Goal: Task Accomplishment & Management: Manage account settings

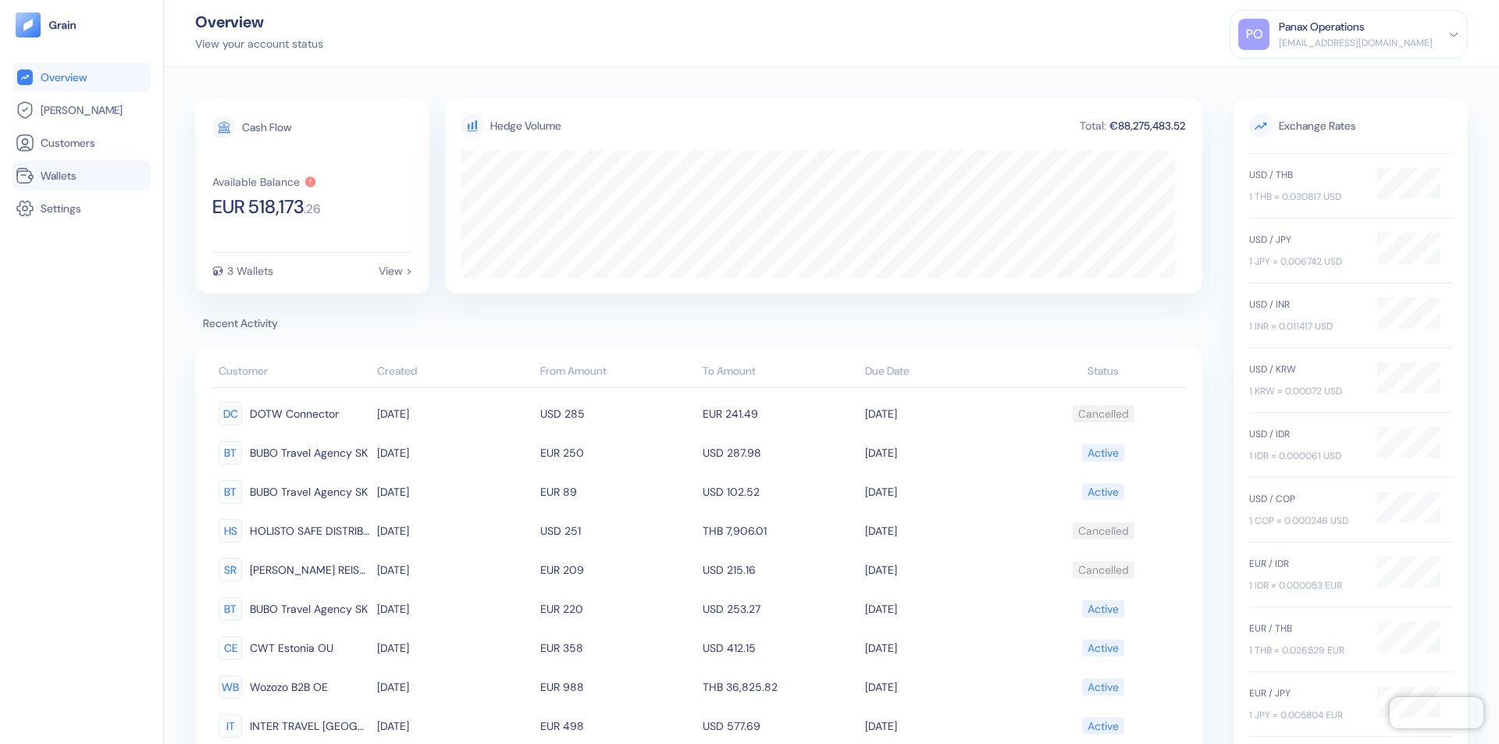
click at [81, 176] on link "Wallets" at bounding box center [82, 175] width 132 height 19
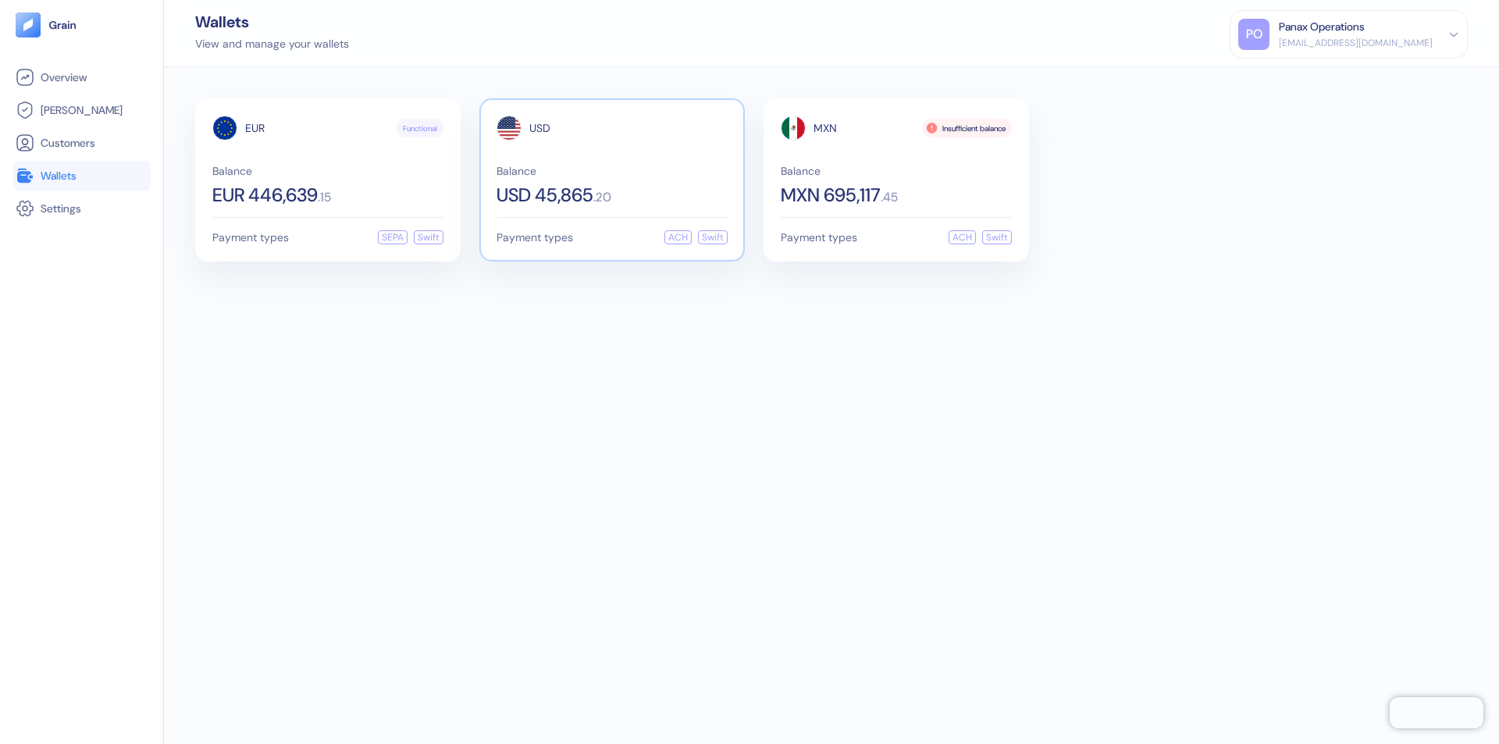
click at [539, 128] on span "USD" at bounding box center [539, 128] width 21 height 11
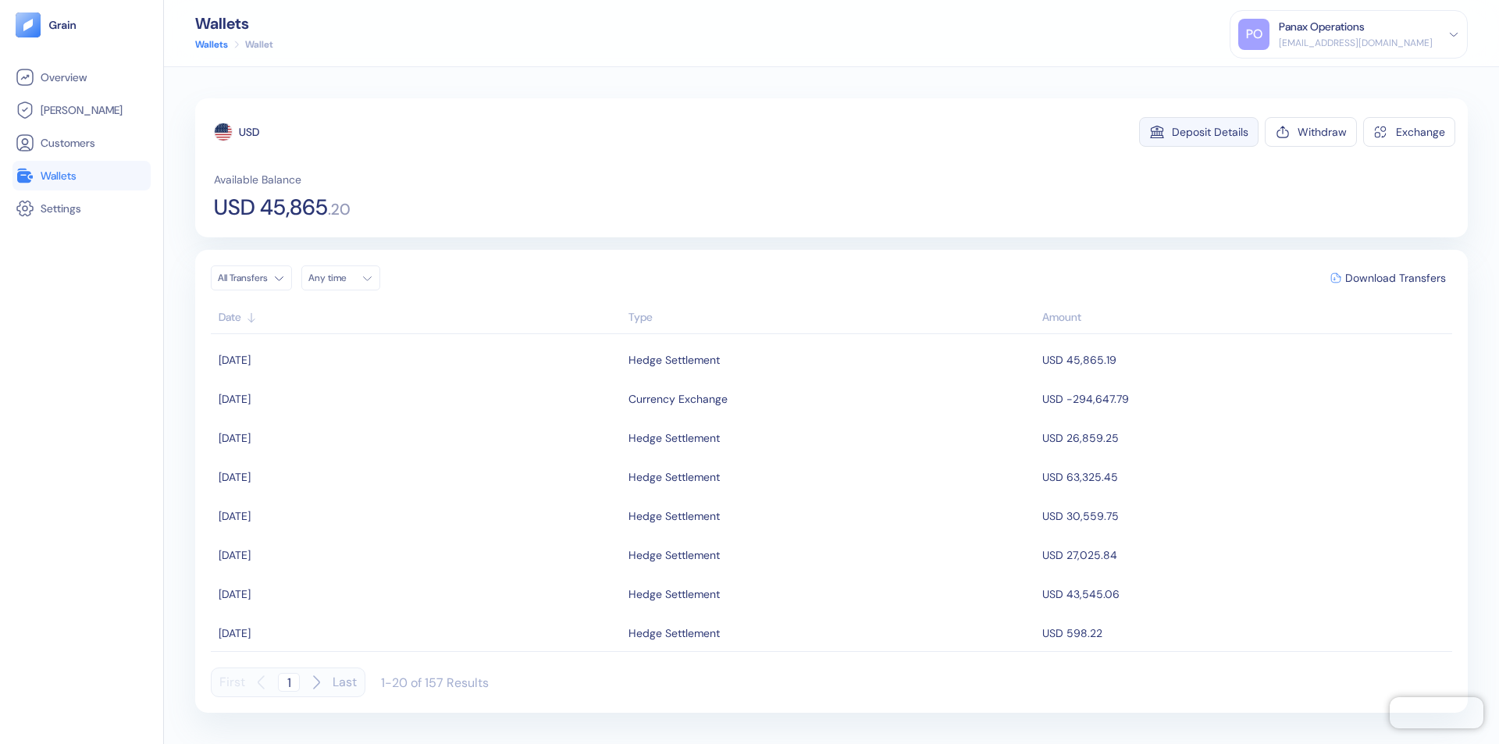
click at [1210, 132] on div "Deposit Details" at bounding box center [1210, 131] width 76 height 11
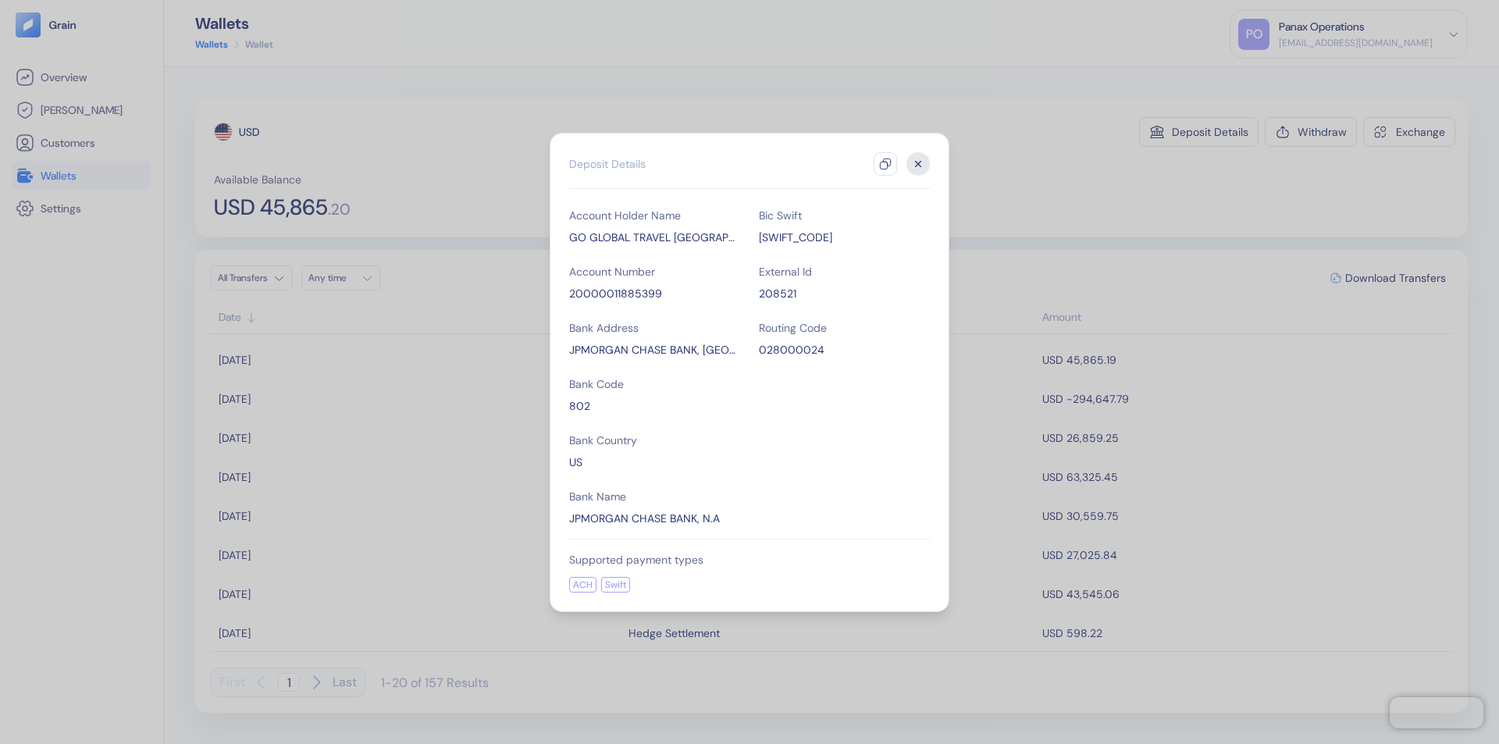
click at [885, 164] on icon "button" at bounding box center [885, 164] width 12 height 12
click at [918, 164] on icon "button" at bounding box center [918, 163] width 5 height 5
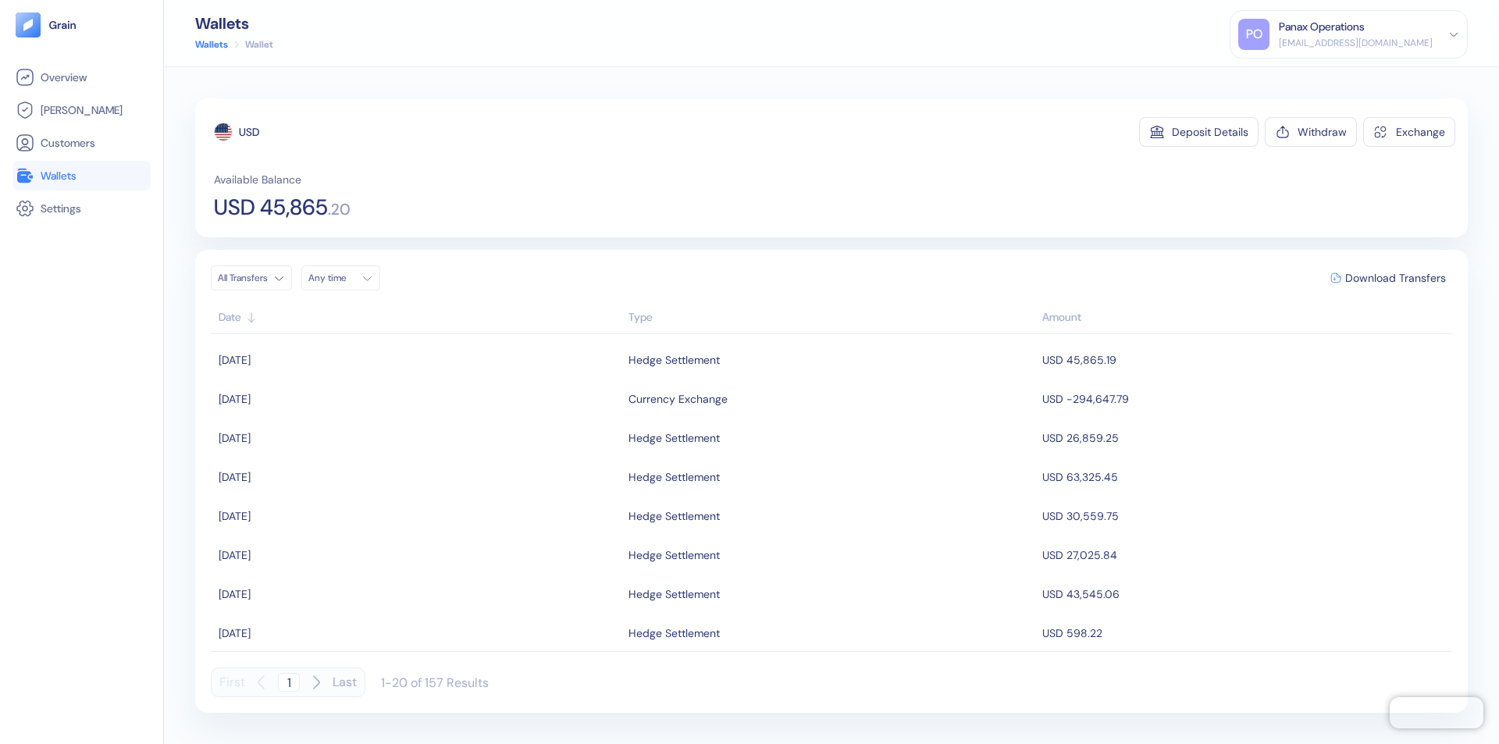
click at [345, 278] on div "Any time" at bounding box center [331, 278] width 47 height 12
click at [343, 402] on button "12" at bounding box center [343, 402] width 19 height 19
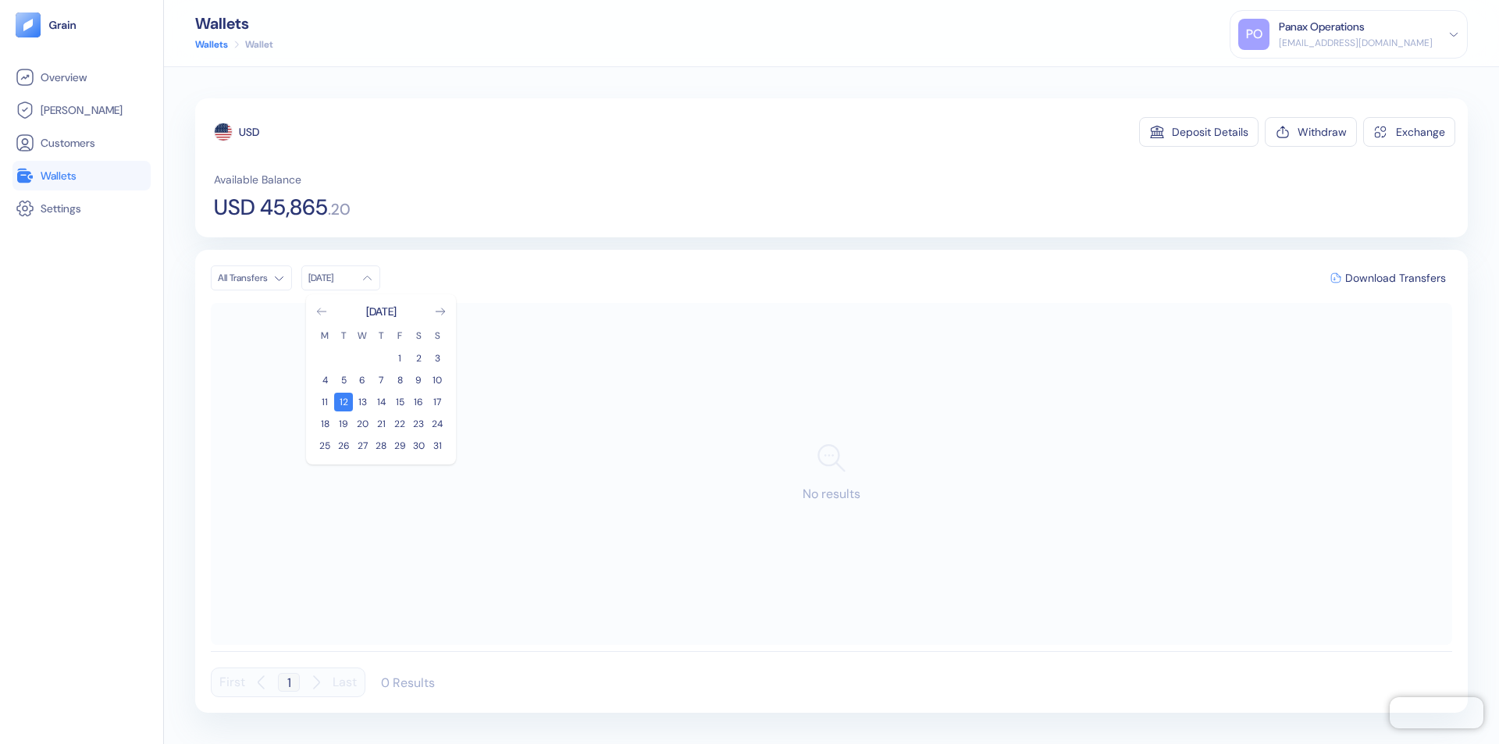
click at [322, 311] on icon "Go to previous month" at bounding box center [321, 311] width 9 height 6
click at [437, 380] on button "13" at bounding box center [437, 380] width 19 height 19
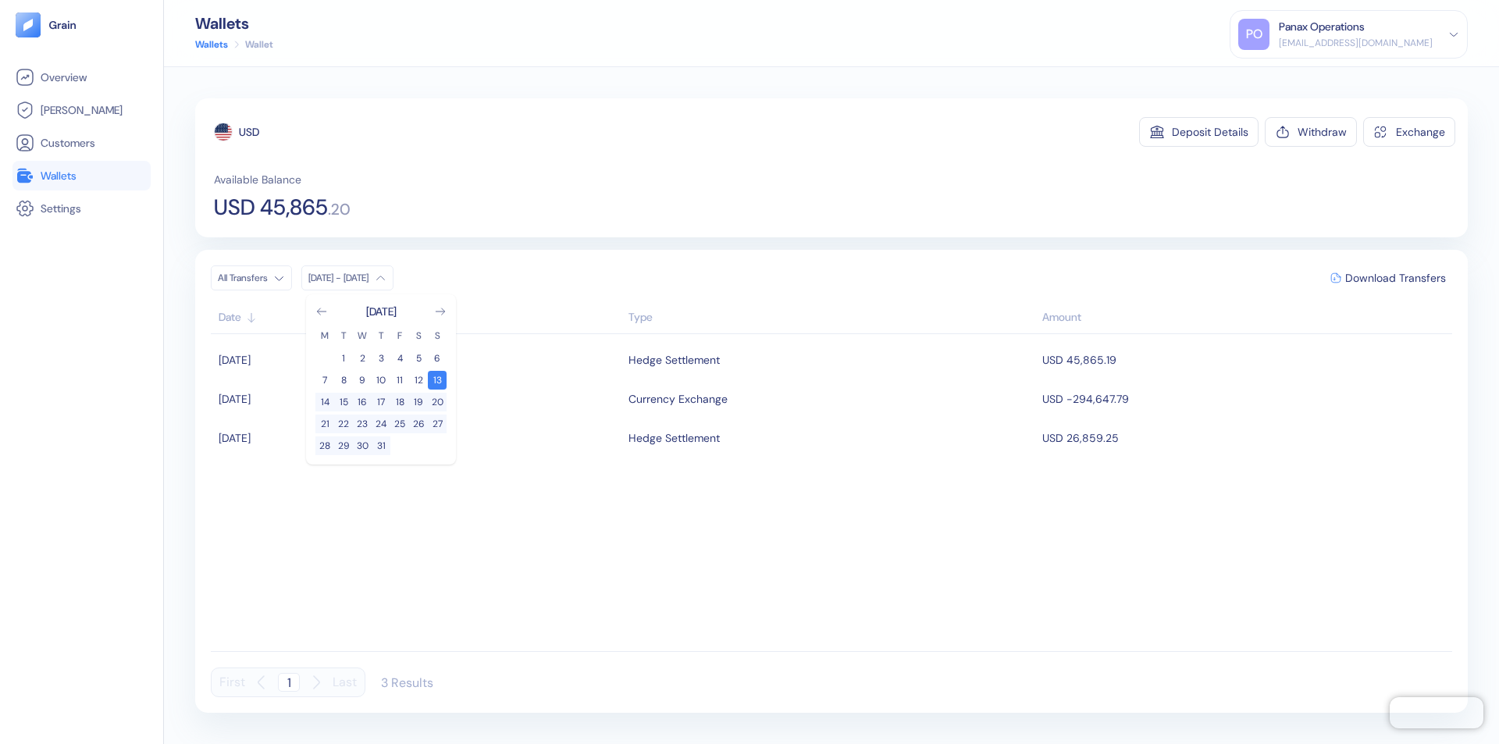
click at [249, 132] on div "USD" at bounding box center [249, 132] width 20 height 16
click at [1395, 278] on span "Download Transfers" at bounding box center [1395, 277] width 101 height 11
click at [81, 176] on link "Wallets" at bounding box center [82, 175] width 132 height 19
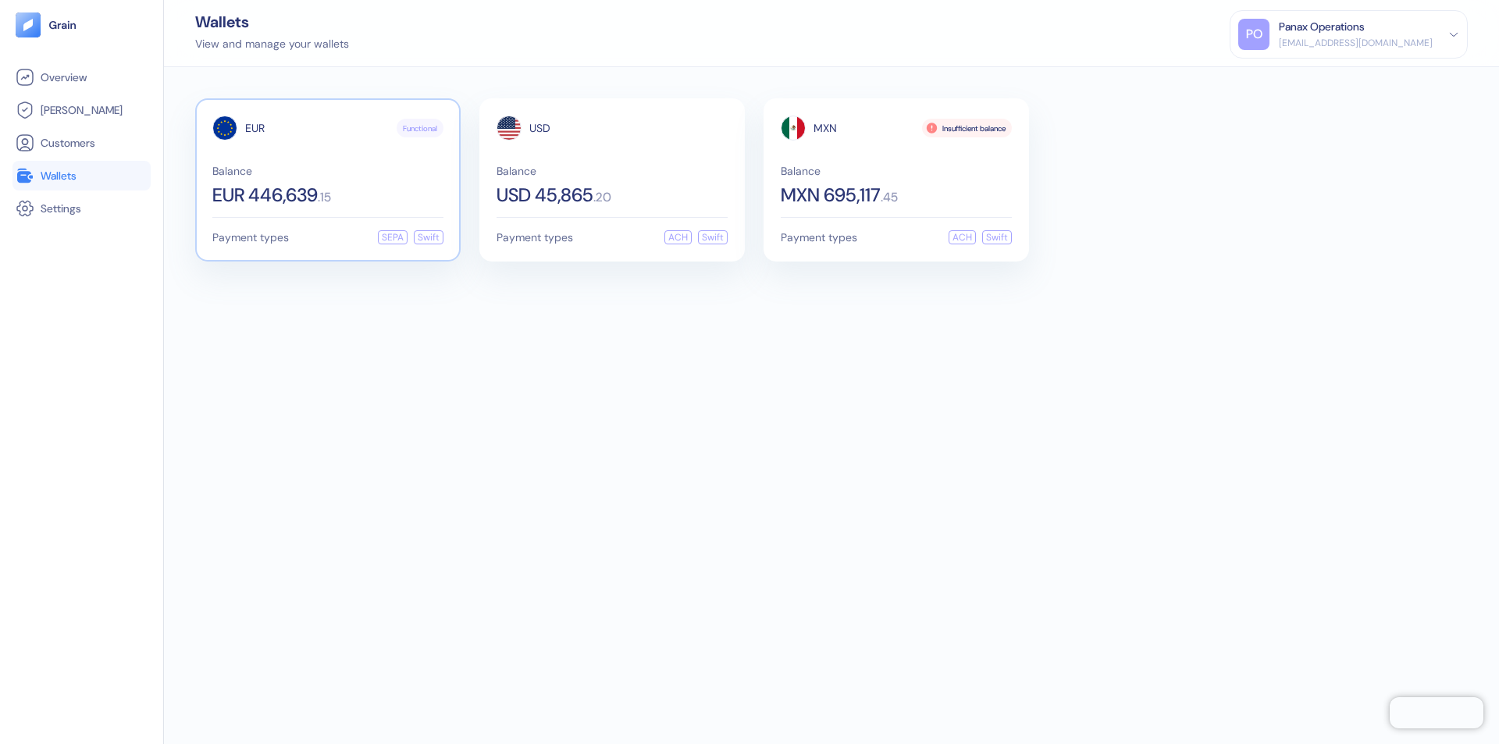
click at [254, 128] on span "EUR" at bounding box center [255, 128] width 20 height 11
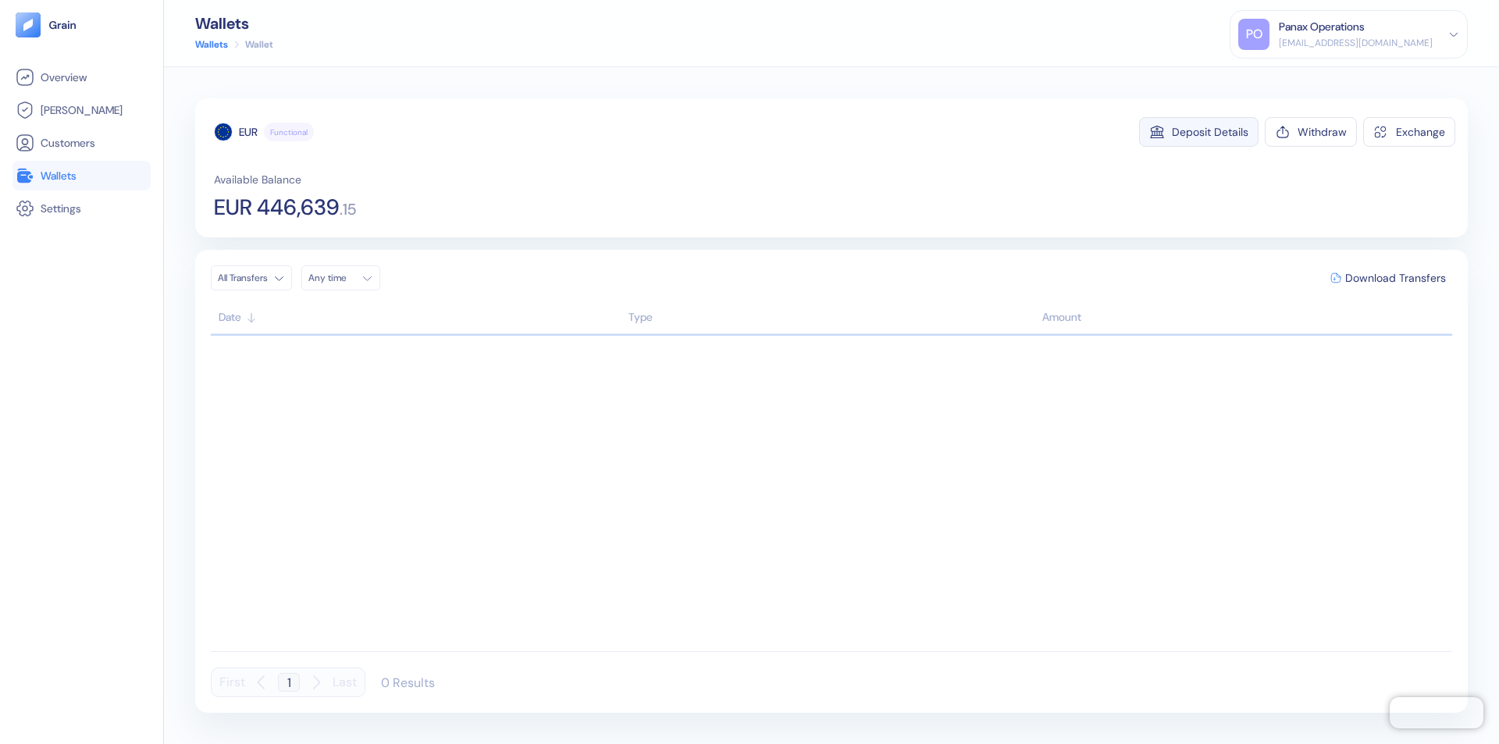
click at [1210, 132] on div "Deposit Details" at bounding box center [1210, 131] width 76 height 11
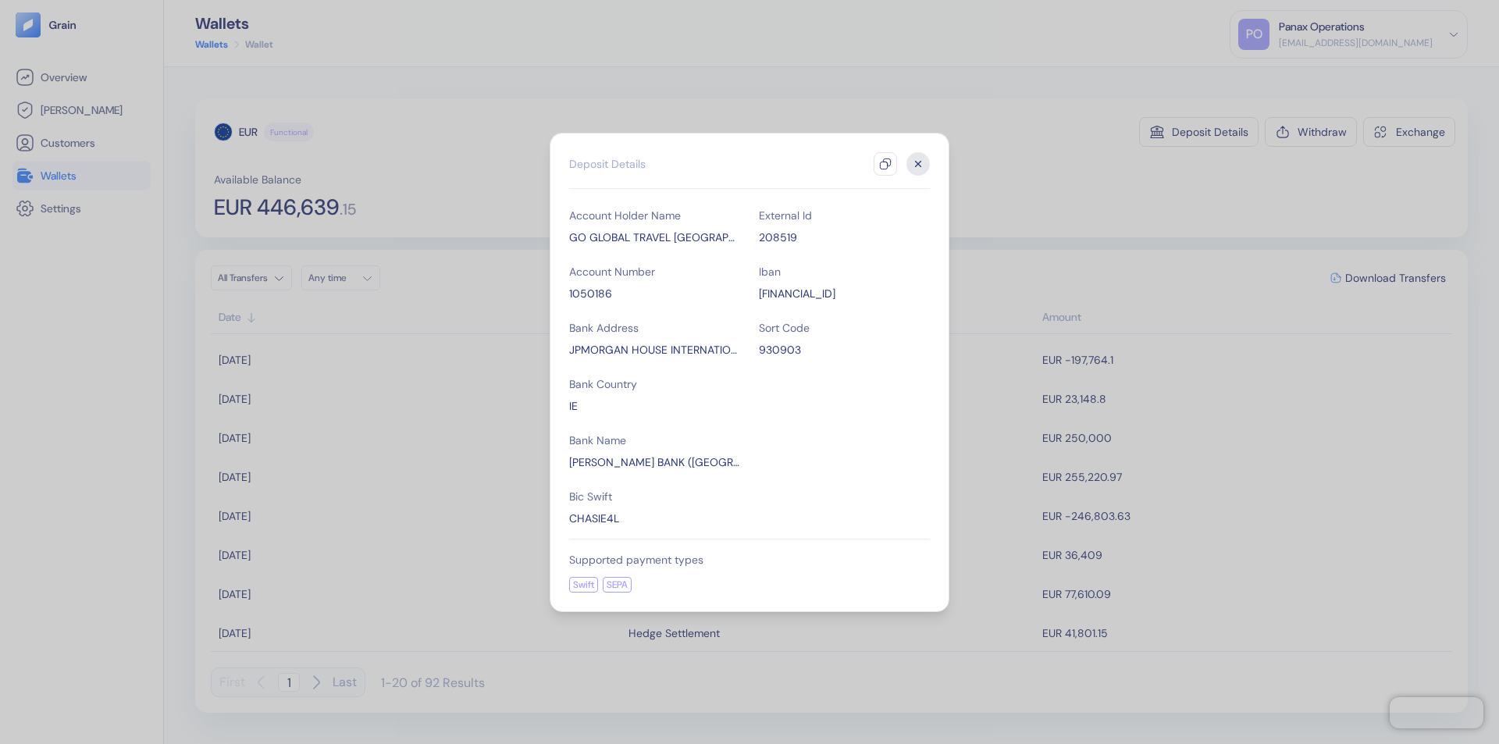
click at [885, 164] on icon "button" at bounding box center [885, 164] width 12 height 12
click at [918, 164] on icon "button" at bounding box center [918, 163] width 5 height 5
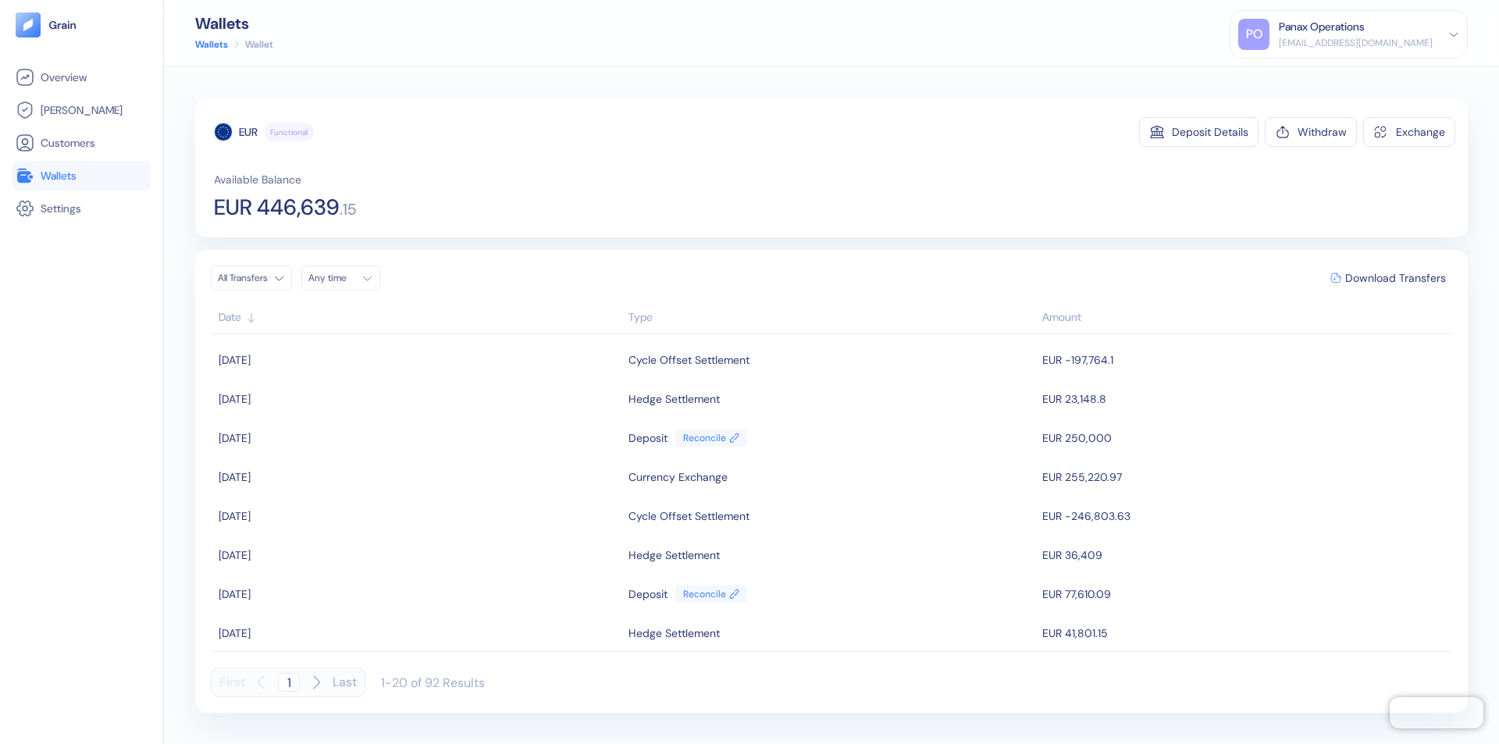
click at [345, 278] on div "Any time" at bounding box center [331, 278] width 47 height 12
click at [343, 402] on button "12" at bounding box center [343, 402] width 19 height 19
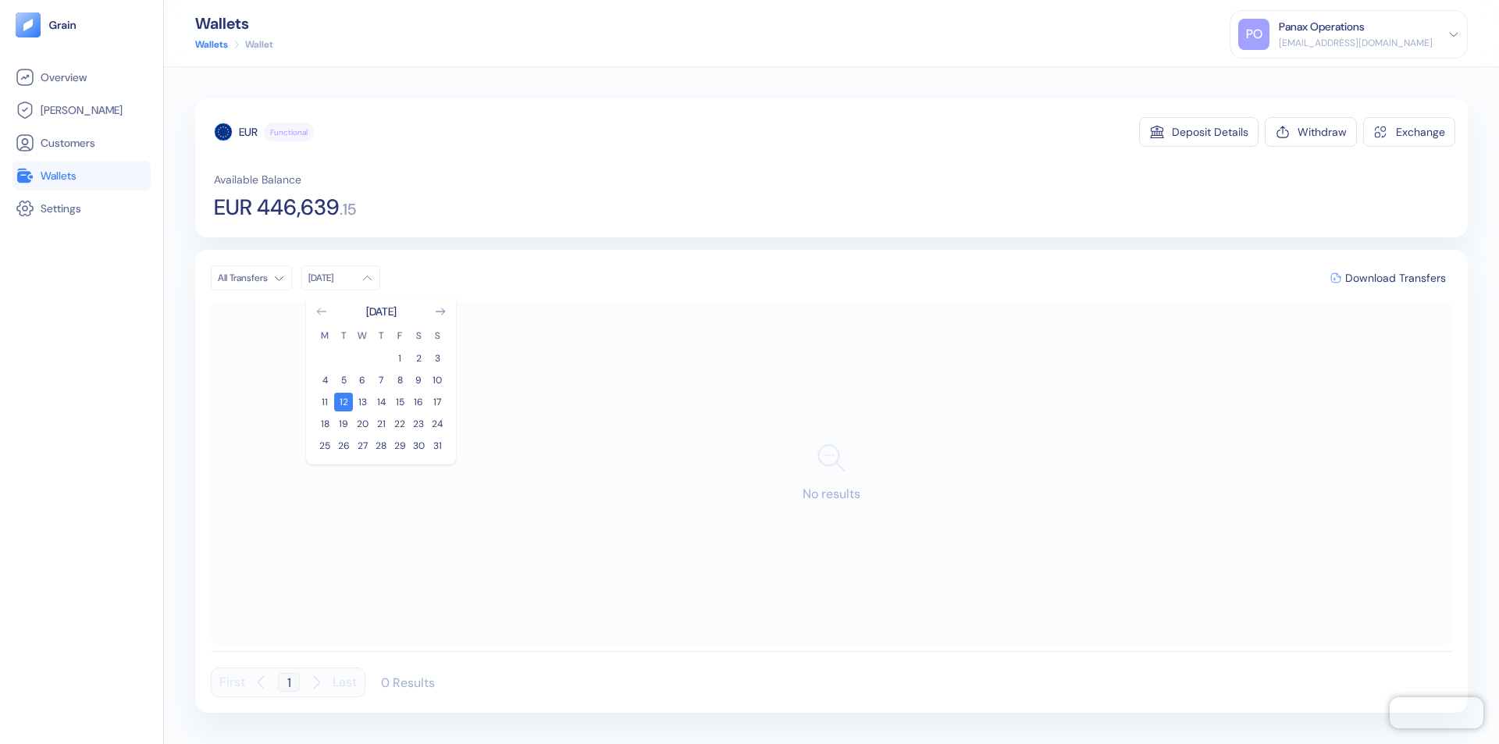
click at [322, 311] on icon "Go to previous month" at bounding box center [321, 311] width 9 height 6
click at [437, 380] on button "13" at bounding box center [437, 380] width 19 height 19
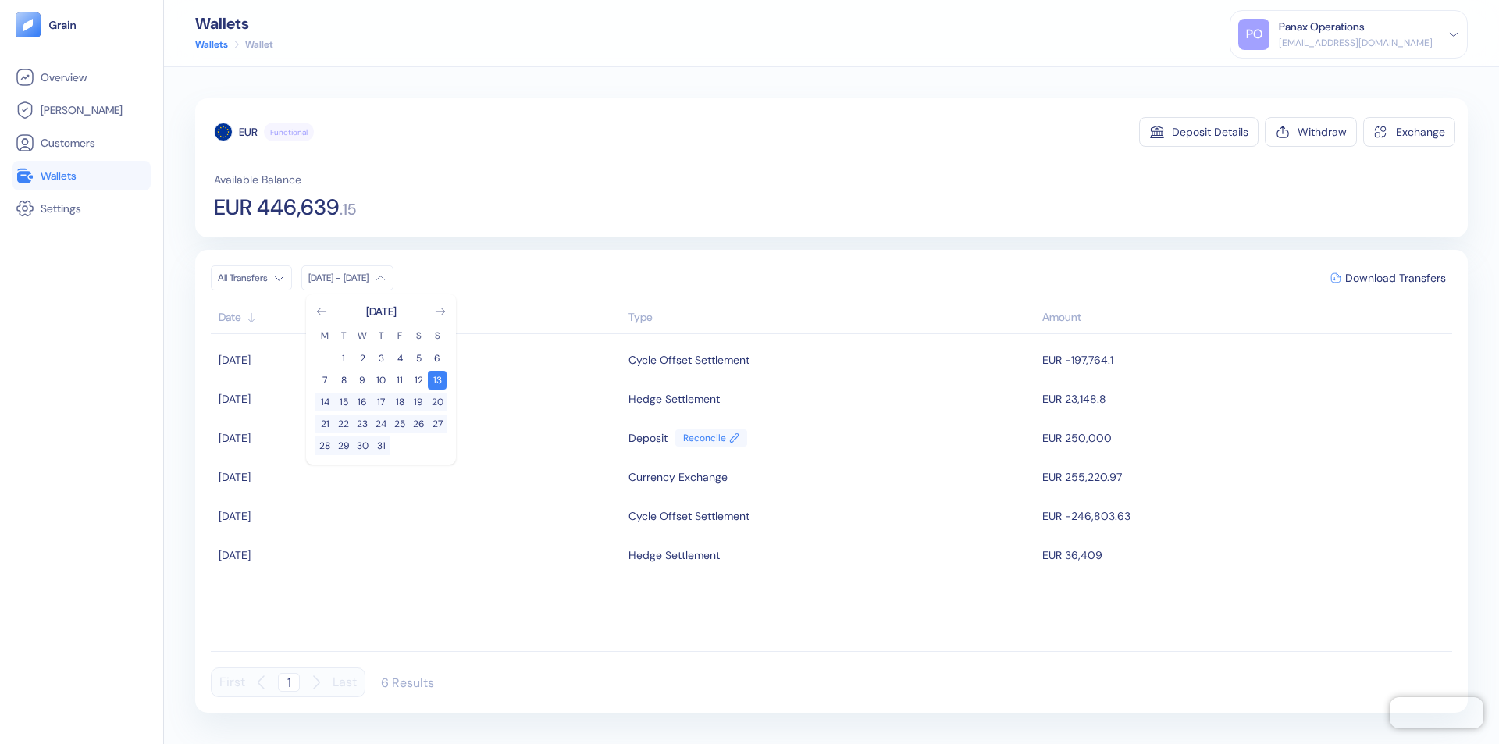
click at [248, 132] on div "EUR" at bounding box center [248, 132] width 19 height 16
click at [1395, 278] on span "Download Transfers" at bounding box center [1395, 277] width 101 height 11
click at [81, 176] on link "Wallets" at bounding box center [82, 175] width 132 height 19
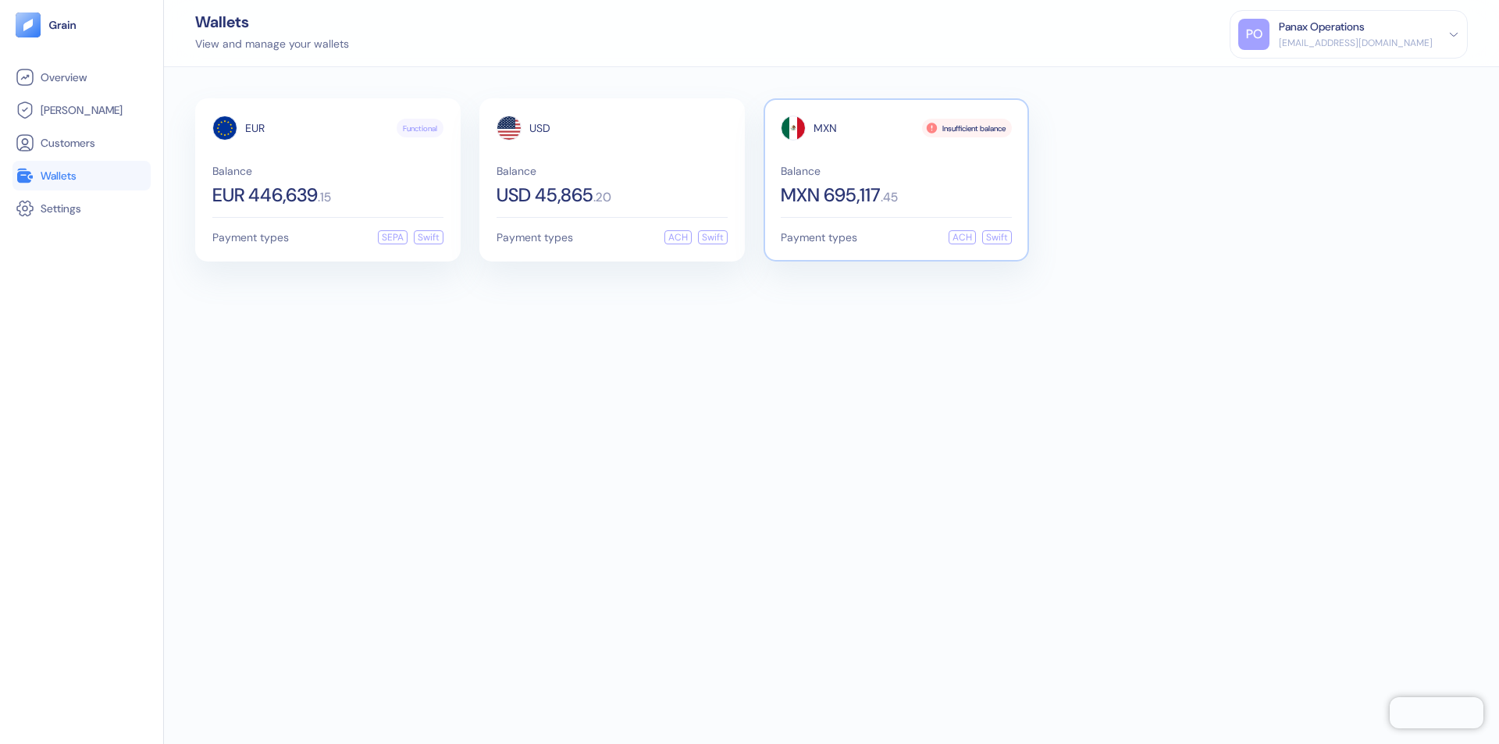
click at [825, 128] on span "MXN" at bounding box center [824, 128] width 23 height 11
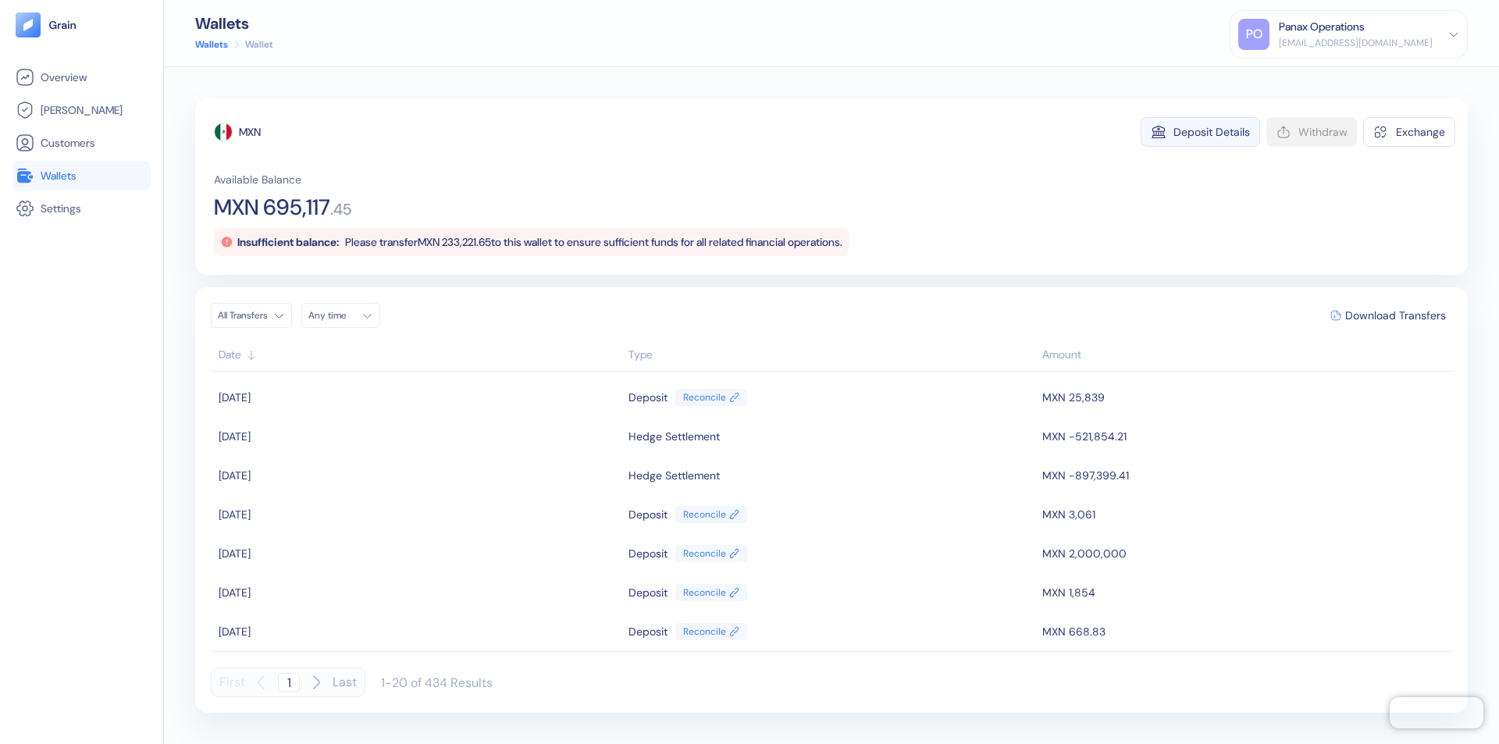
click at [1211, 132] on div "Deposit Details" at bounding box center [1211, 131] width 76 height 11
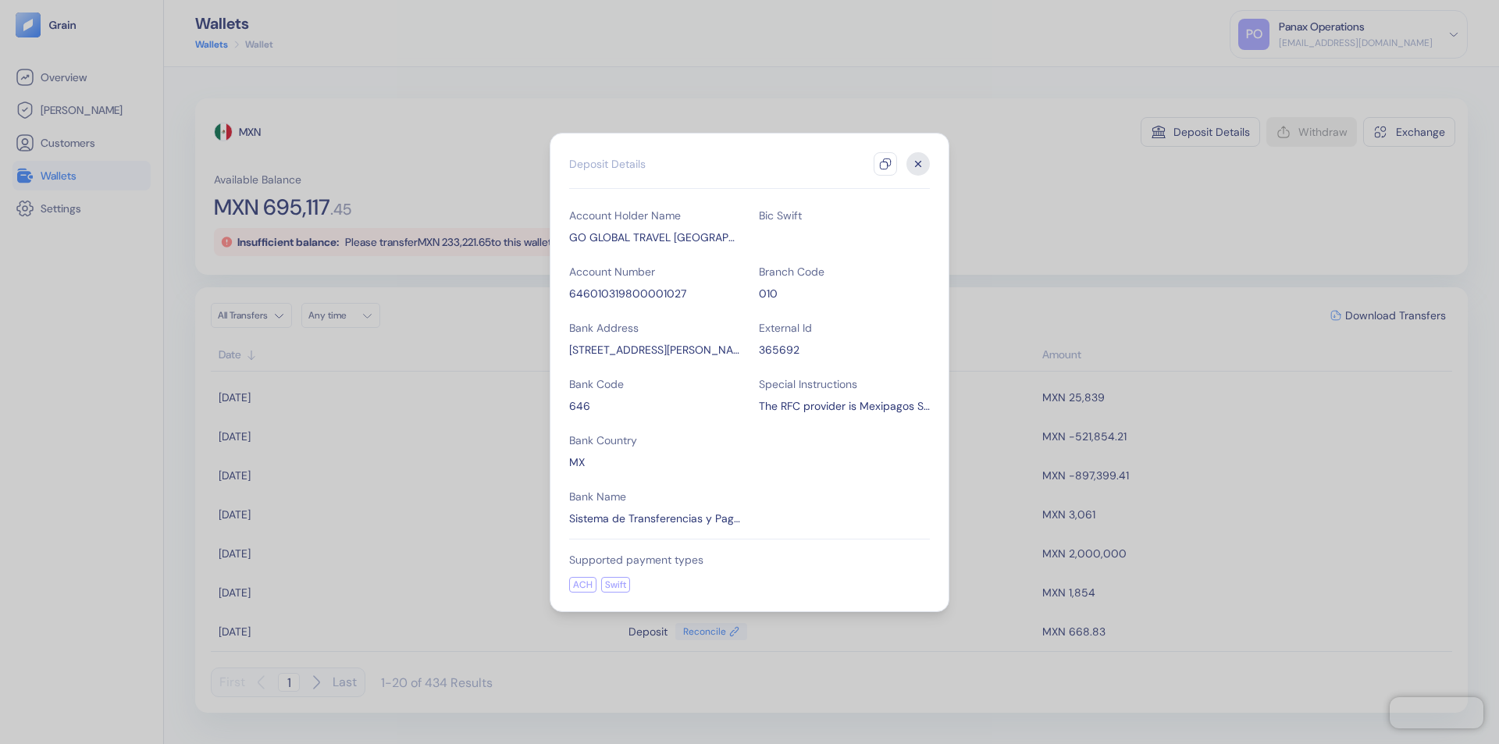
click at [885, 164] on icon "button" at bounding box center [885, 164] width 12 height 12
click at [918, 164] on icon "button" at bounding box center [918, 163] width 5 height 5
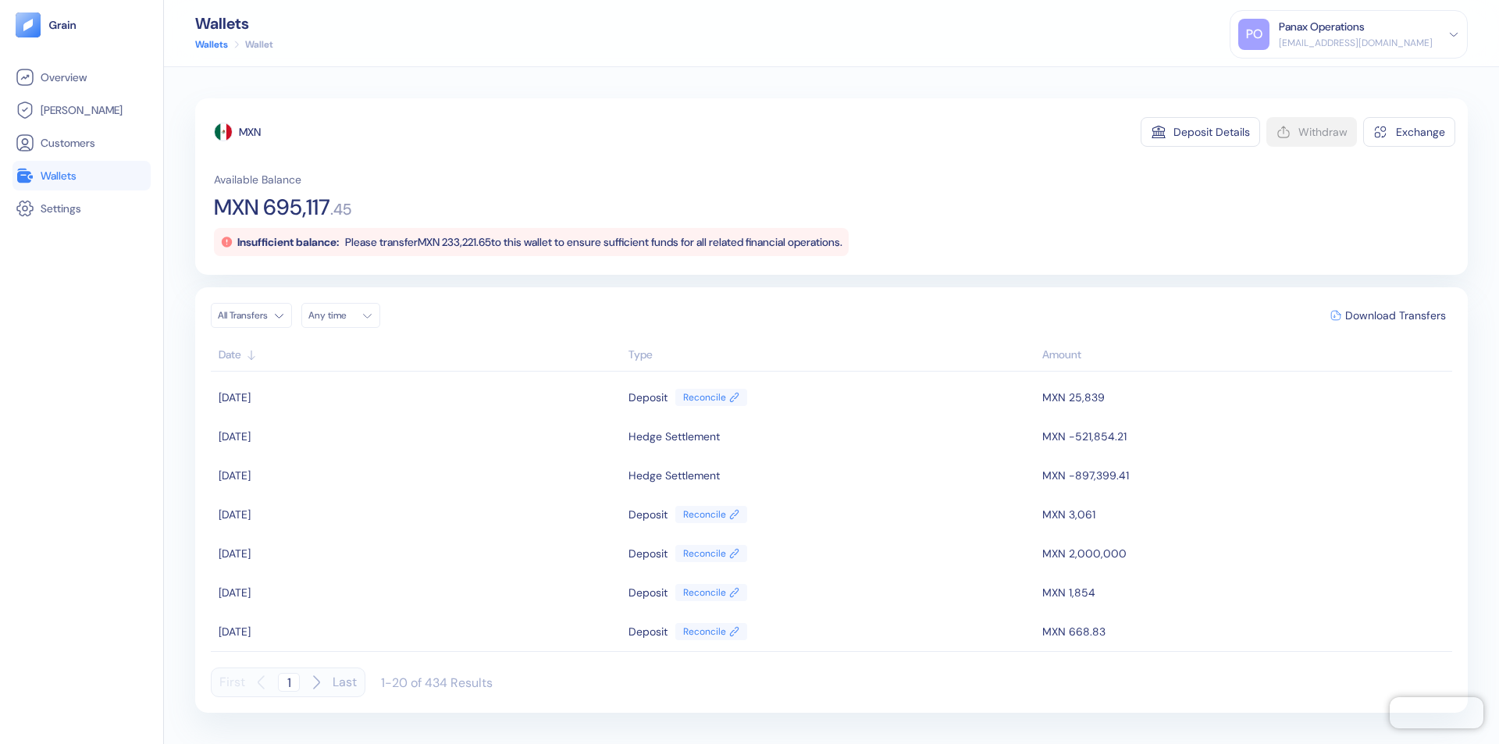
click at [345, 315] on div "Any time" at bounding box center [331, 315] width 47 height 12
click at [343, 439] on button "12" at bounding box center [343, 439] width 19 height 19
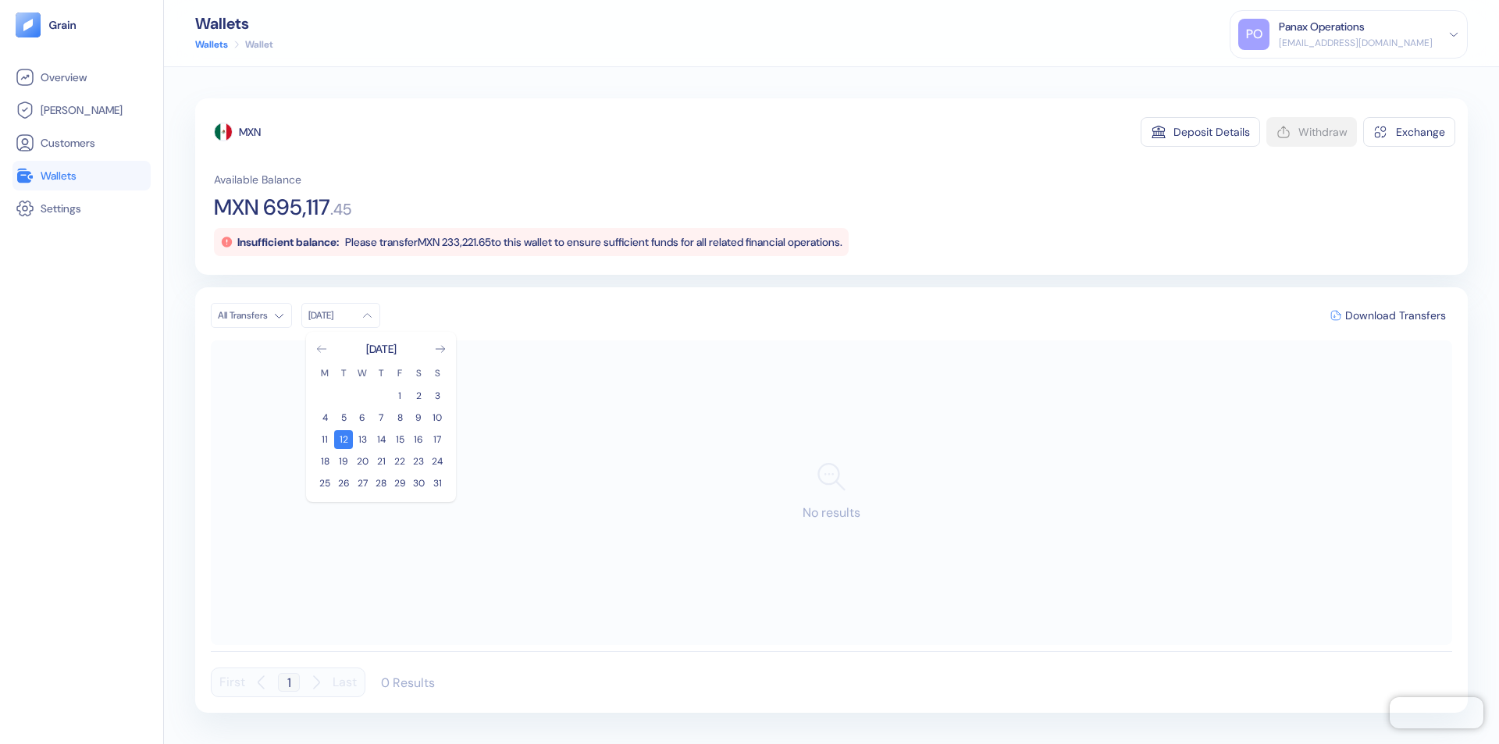
click at [322, 349] on icon "Go to previous month" at bounding box center [321, 349] width 9 height 6
click at [437, 418] on button "13" at bounding box center [437, 417] width 19 height 19
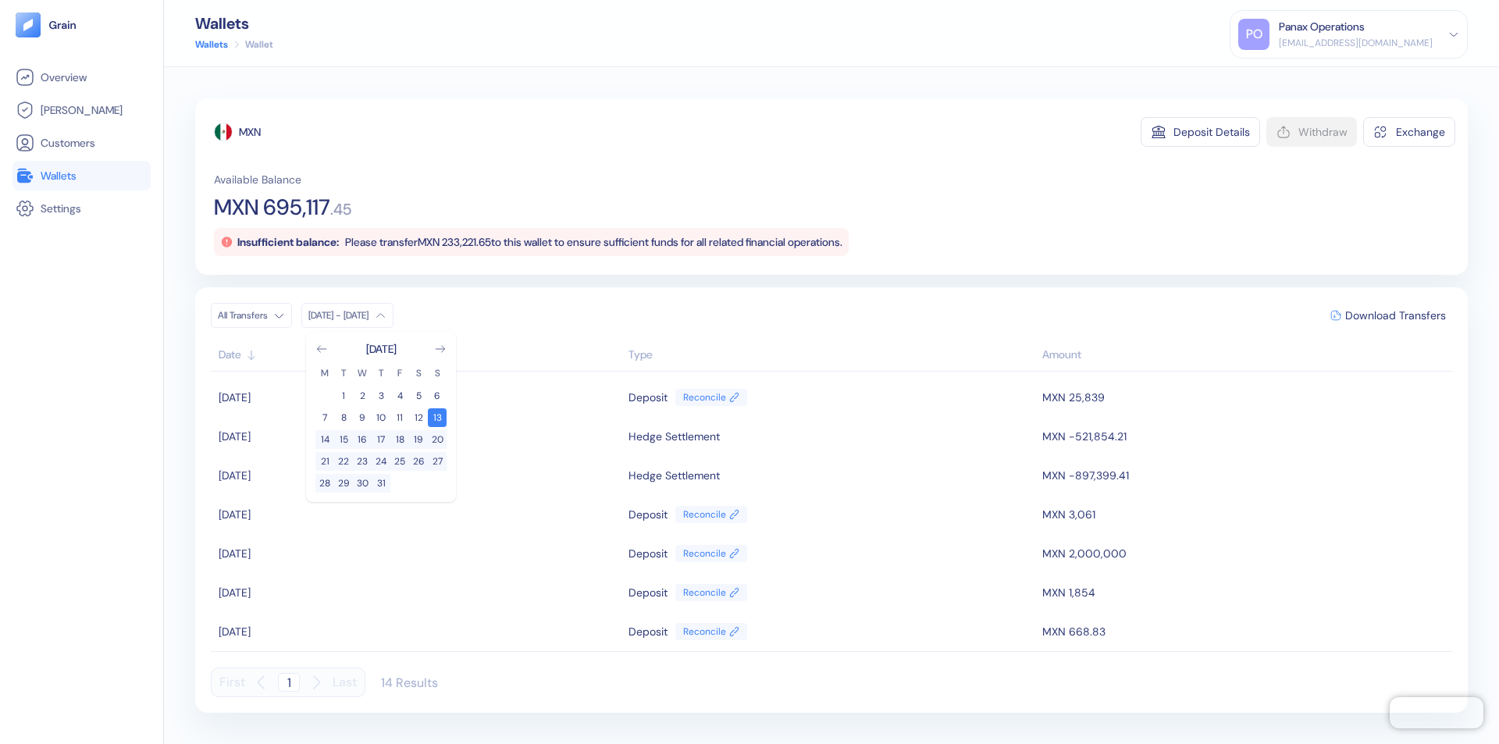
click at [251, 132] on div "MXN" at bounding box center [250, 132] width 22 height 16
click at [1395, 315] on span "Download Transfers" at bounding box center [1395, 315] width 101 height 11
click at [1364, 34] on div "Panax Operations" at bounding box center [1322, 27] width 86 height 16
click at [1301, 77] on div "Sign Out" at bounding box center [1279, 77] width 43 height 16
